Goal: Transaction & Acquisition: Register for event/course

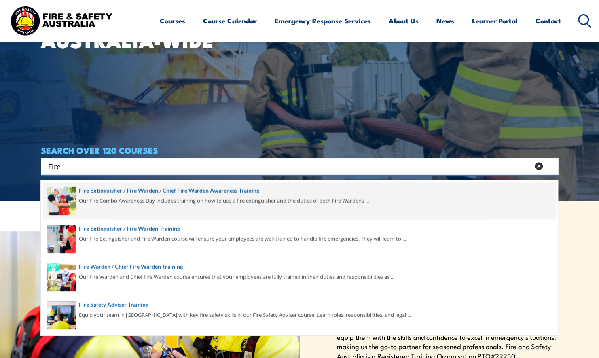
scroll to position [162, 0]
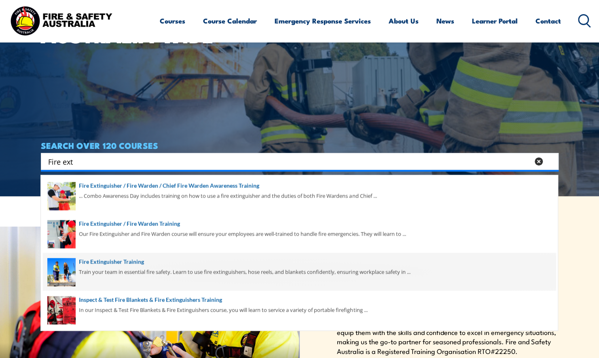
type input "Fire ext"
click at [103, 271] on span at bounding box center [299, 272] width 513 height 38
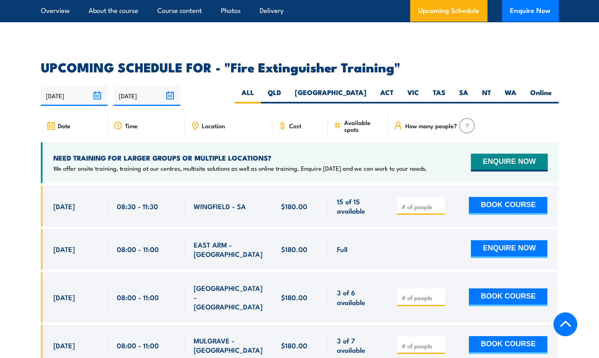
scroll to position [1254, 0]
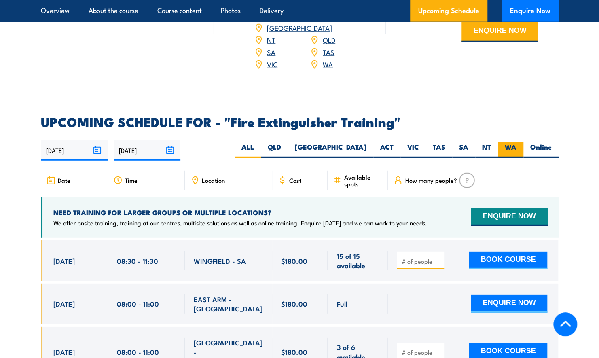
click at [507, 142] on label "WA" at bounding box center [510, 150] width 25 height 16
click at [517, 142] on input "WA" at bounding box center [519, 144] width 5 height 5
radio input "true"
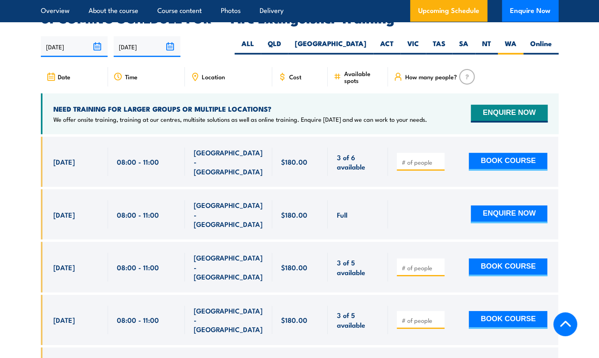
click at [424, 264] on input "number" at bounding box center [421, 268] width 40 height 8
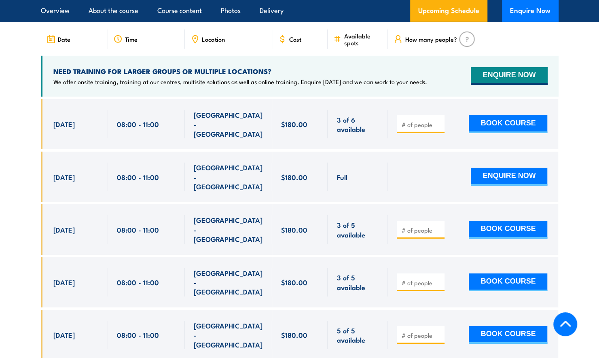
scroll to position [1358, 0]
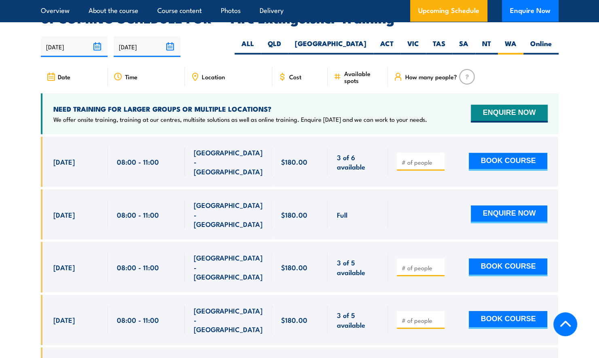
click at [415, 316] on input "number" at bounding box center [421, 320] width 40 height 8
type input "1"
click at [503, 311] on button "BOOK COURSE" at bounding box center [508, 320] width 79 height 18
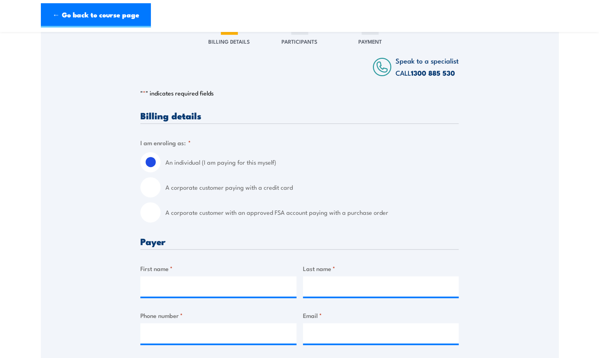
scroll to position [121, 0]
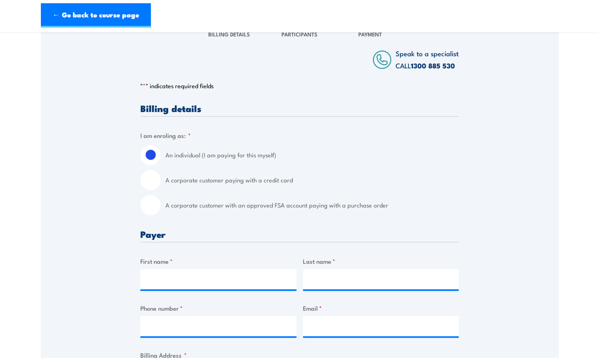
click at [155, 206] on input "A corporate customer with an approved FSA account paying with a purchase order" at bounding box center [150, 205] width 20 height 20
radio input "true"
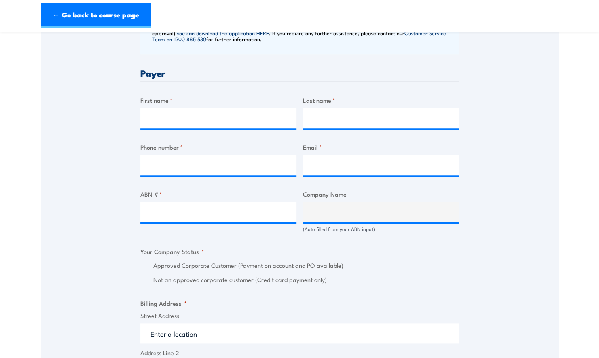
scroll to position [364, 0]
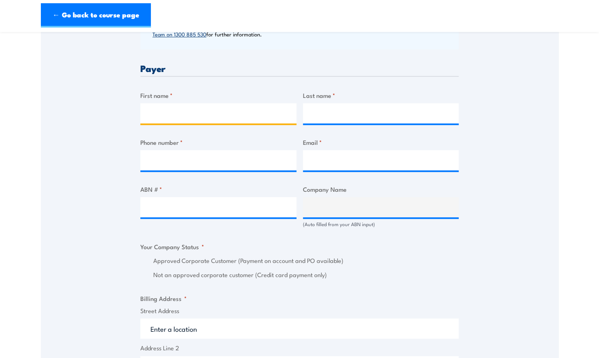
click at [172, 114] on input "First name *" at bounding box center [218, 113] width 156 height 20
type input "Jelliane"
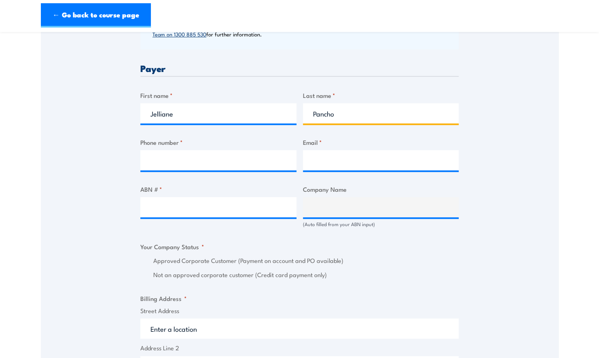
type input "Pancho"
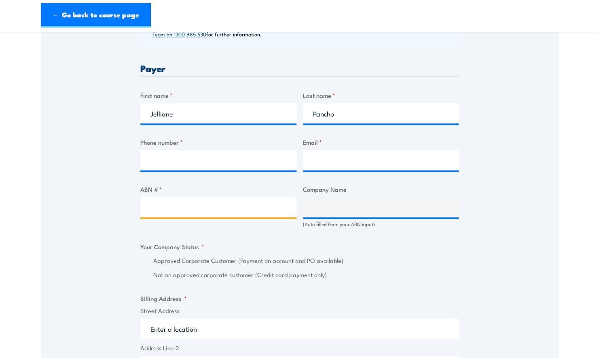
click at [217, 207] on input "ABN # *" at bounding box center [218, 207] width 156 height 20
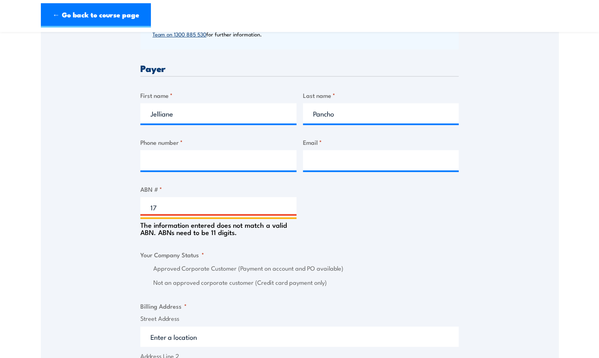
type input "1"
paste input "17 106 297 394"
type input "17 106 297 394"
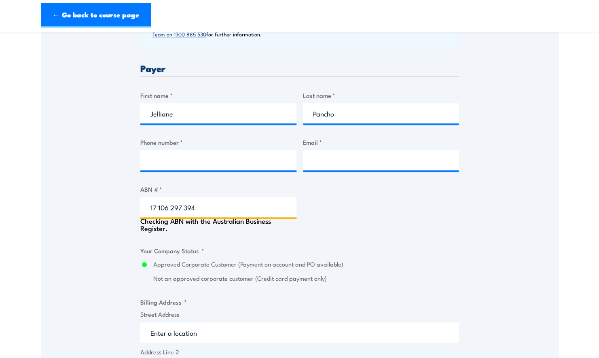
type input "GRILL'D PTY LTD"
radio input "true"
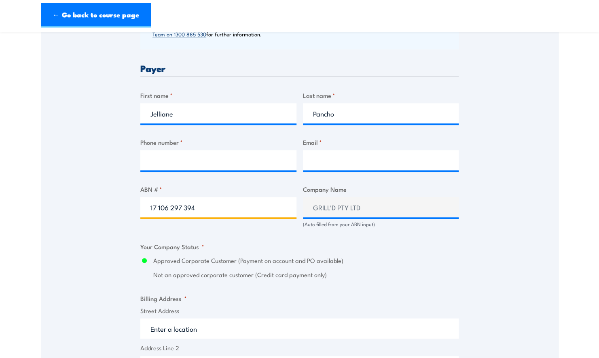
type input "17 106 297 394"
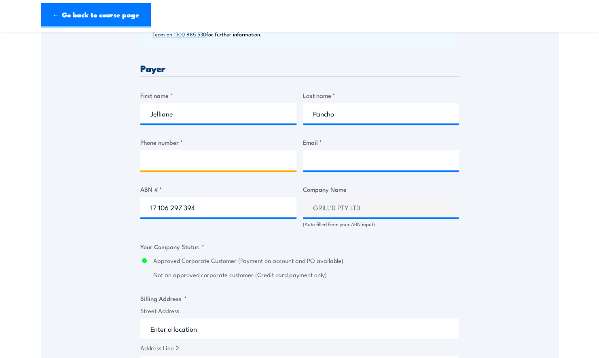
click at [176, 165] on input "Phone number *" at bounding box center [218, 160] width 156 height 20
paste input "0468765188"
type input "0468765188"
drag, startPoint x: 356, startPoint y: 139, endPoint x: 352, endPoint y: 150, distance: 11.3
click at [353, 147] on div "Email *" at bounding box center [381, 154] width 156 height 33
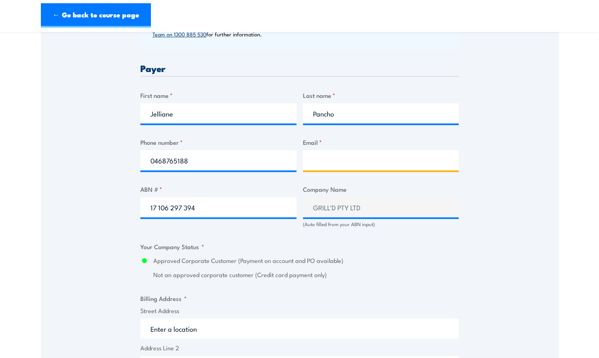
drag, startPoint x: 352, startPoint y: 150, endPoint x: 352, endPoint y: 162, distance: 12.1
click at [352, 162] on input "Email *" at bounding box center [381, 160] width 156 height 20
paste input "Jelliane2000@gmail.com"
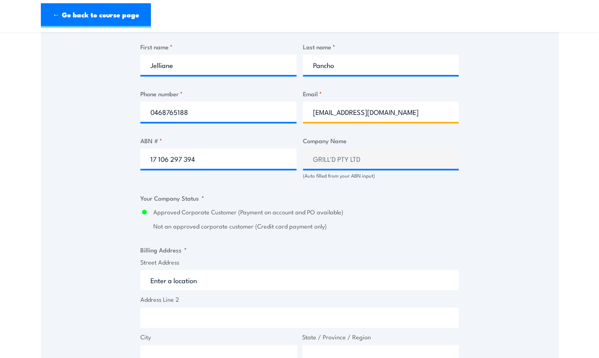
scroll to position [567, 0]
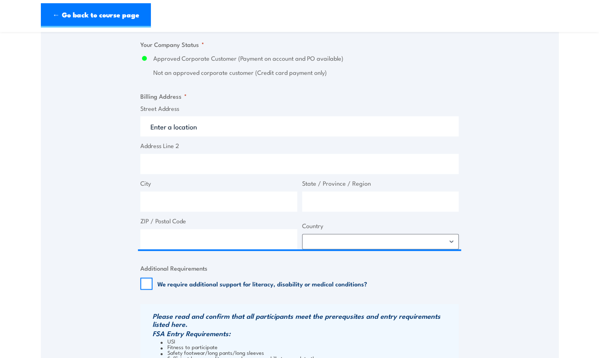
type input "Jelliane2000@gmail.com"
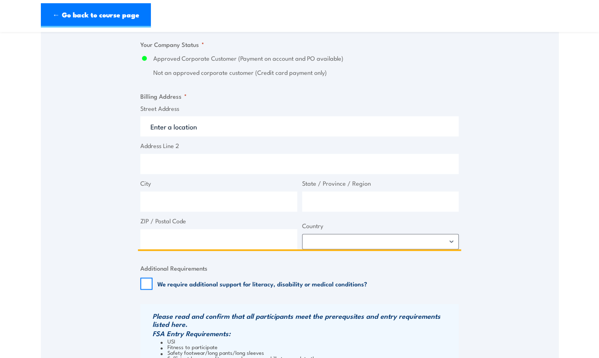
click at [168, 127] on input "Street Address" at bounding box center [299, 126] width 318 height 20
type input "Level 1 & 2 South Building 8 658 Church Street"
type input "Richmond"
type input "Victoria"
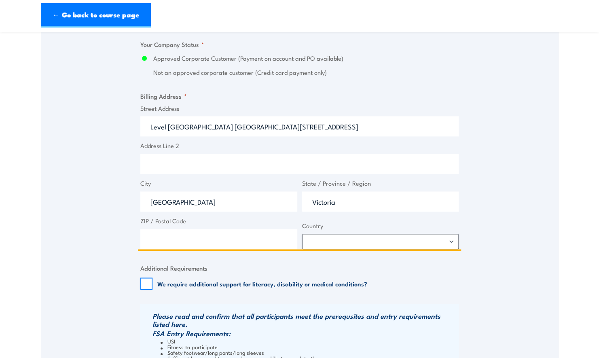
type input "3121"
select select "Australia"
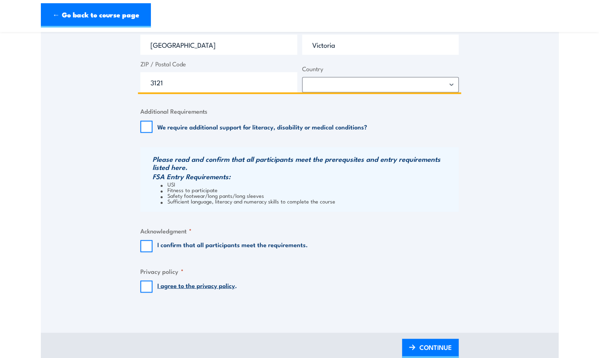
scroll to position [850, 0]
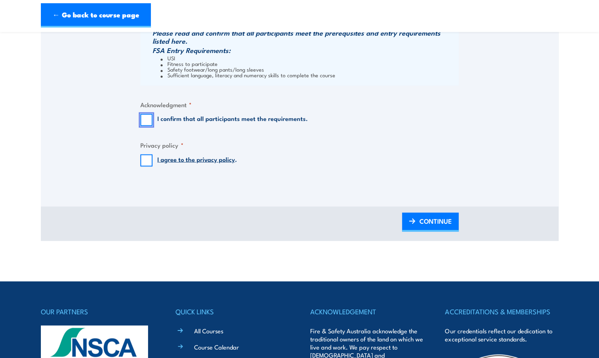
click at [152, 121] on input "I confirm that all participants meet the requirements." at bounding box center [146, 120] width 12 height 12
checkbox input "true"
click at [148, 161] on input "I agree to the privacy policy ." at bounding box center [146, 160] width 12 height 12
checkbox input "true"
click at [447, 221] on span "CONTINUE" at bounding box center [436, 220] width 32 height 21
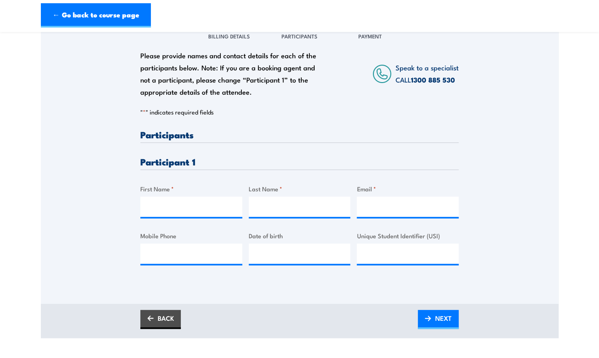
scroll to position [197, 0]
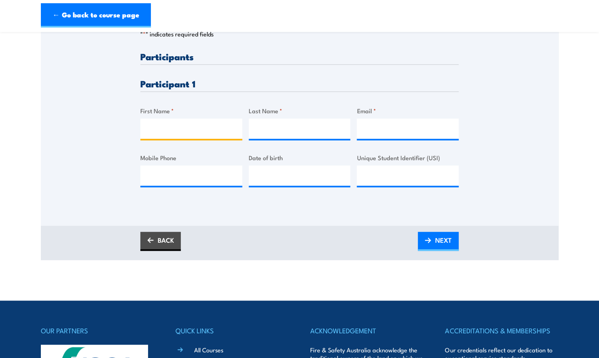
click at [176, 132] on input "First Name *" at bounding box center [191, 129] width 102 height 20
type input "Jelliane"
type input "Pancho"
type input "Jelliane2000@gmail.com"
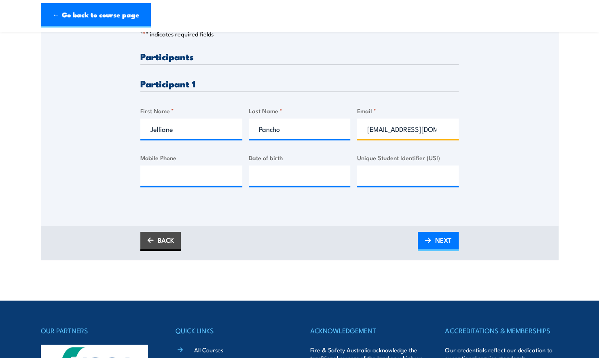
type input "0468765188"
click at [167, 244] on link "BACK" at bounding box center [160, 241] width 40 height 19
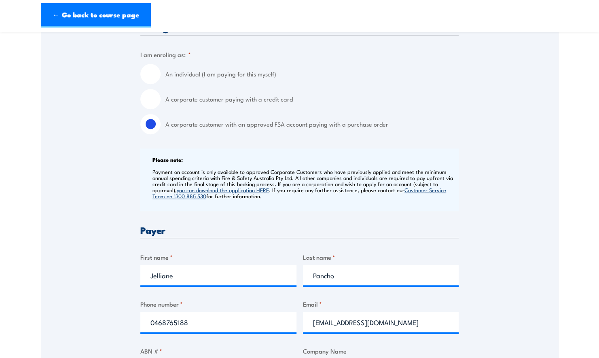
scroll to position [283, 0]
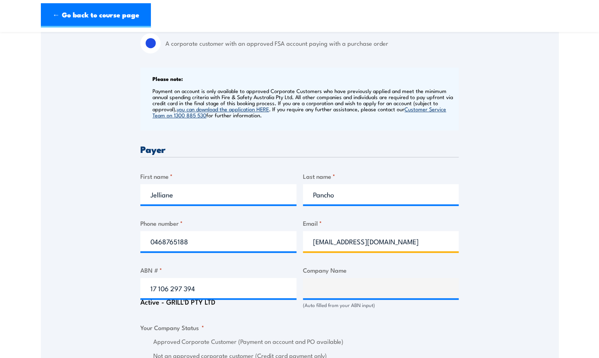
drag, startPoint x: 390, startPoint y: 243, endPoint x: 180, endPoint y: 198, distance: 214.8
click at [173, 210] on div "Billing details I am enroling as: * An individual (I am paying for this myself)…" at bounding box center [299, 344] width 318 height 805
type input "account@grilld.com.au"
drag, startPoint x: 526, startPoint y: 208, endPoint x: 358, endPoint y: 268, distance: 178.4
click at [525, 208] on div "Speak to a specialist CALL 1300 885 530 CALL 1300 885 530 " * " indicates requi…" at bounding box center [300, 303] width 518 height 893
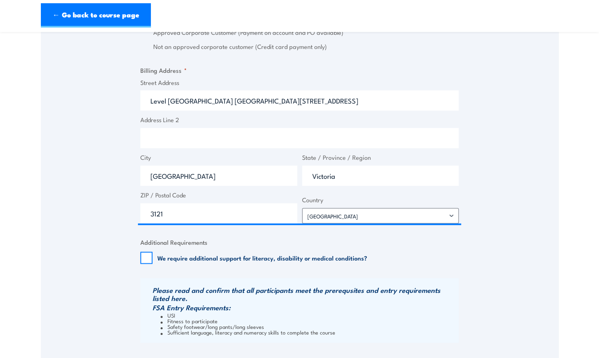
scroll to position [728, 0]
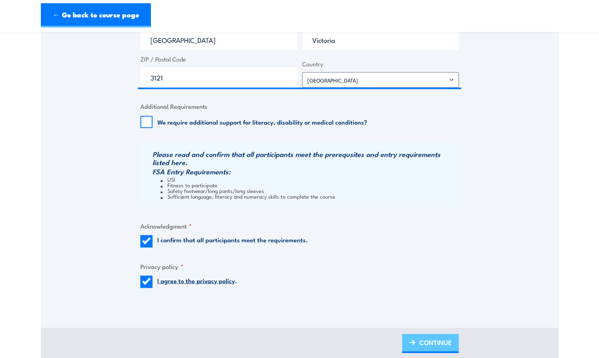
click at [448, 342] on span "CONTINUE" at bounding box center [436, 341] width 32 height 21
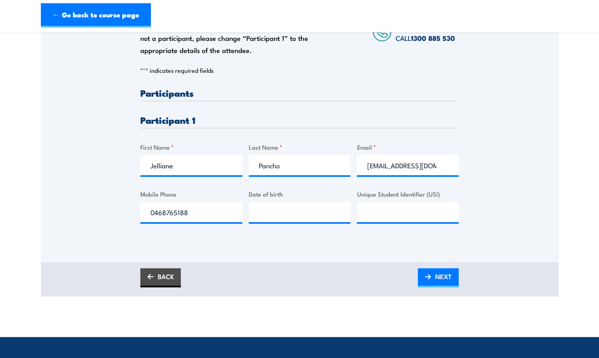
scroll to position [162, 0]
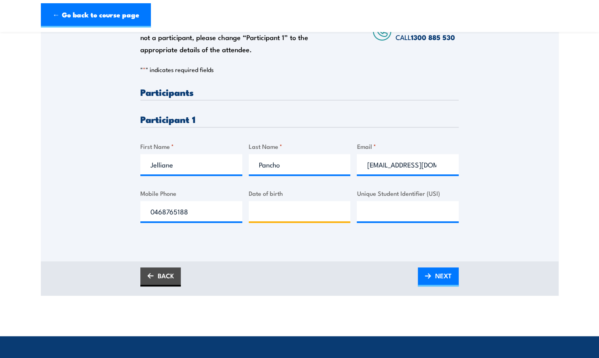
type input "__/__/____"
click at [276, 212] on input "__/__/____" at bounding box center [300, 211] width 102 height 20
click at [369, 208] on input "Unique Student Identifier (USI)" at bounding box center [408, 211] width 102 height 20
type input "4G9JPNYLPR"
click at [296, 216] on input "__/__/____" at bounding box center [300, 211] width 102 height 20
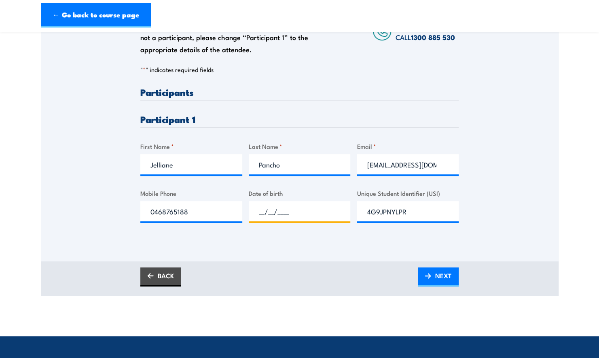
click at [260, 210] on input "__/__/____" at bounding box center [300, 211] width 102 height 20
type input "20/12/2000"
click at [301, 272] on div "BACK NEXT" at bounding box center [299, 276] width 318 height 19
click at [442, 271] on span "NEXT" at bounding box center [443, 275] width 17 height 21
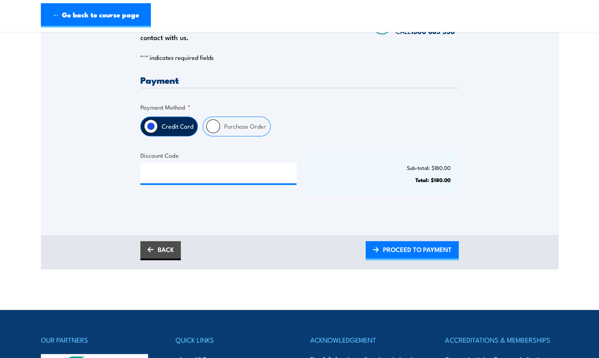
click at [214, 125] on input "Purchase Order" at bounding box center [213, 126] width 14 height 14
radio input "true"
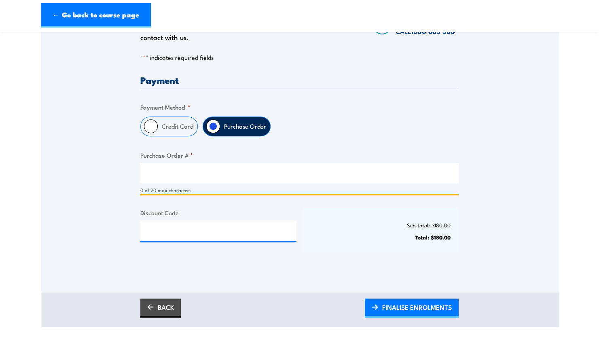
click at [191, 173] on input "Purchase Order # *" at bounding box center [299, 173] width 318 height 20
type input "j"
type input "JellianePancho"
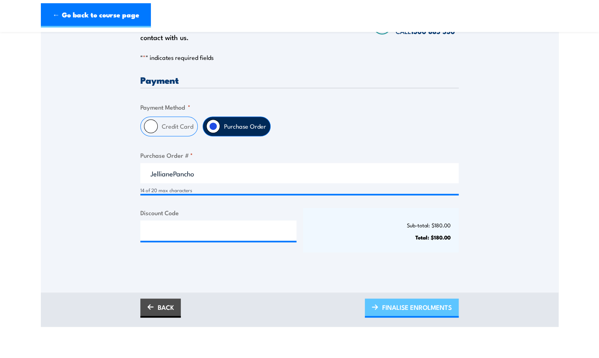
click at [397, 304] on span "FINALISE ENROLMENTS" at bounding box center [417, 307] width 70 height 21
